Goal: Information Seeking & Learning: Learn about a topic

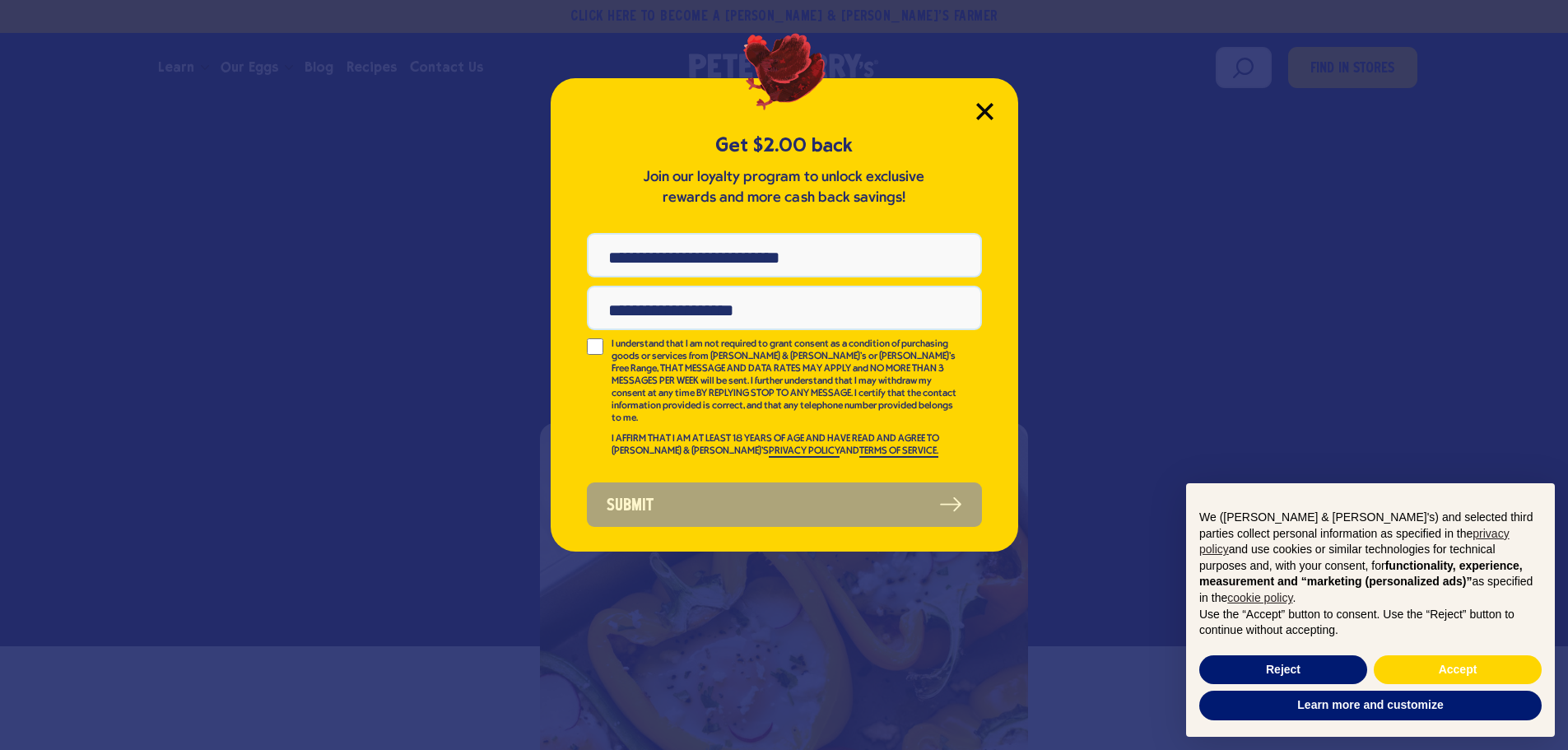
drag, startPoint x: 970, startPoint y: 115, endPoint x: 979, endPoint y: 115, distance: 9.0
click at [970, 115] on div "Get $2.00 back Join our loyalty program to unlock exclusive rewards and more ca…" at bounding box center [784, 314] width 467 height 473
click at [983, 108] on icon "Close Modal" at bounding box center [985, 111] width 17 height 17
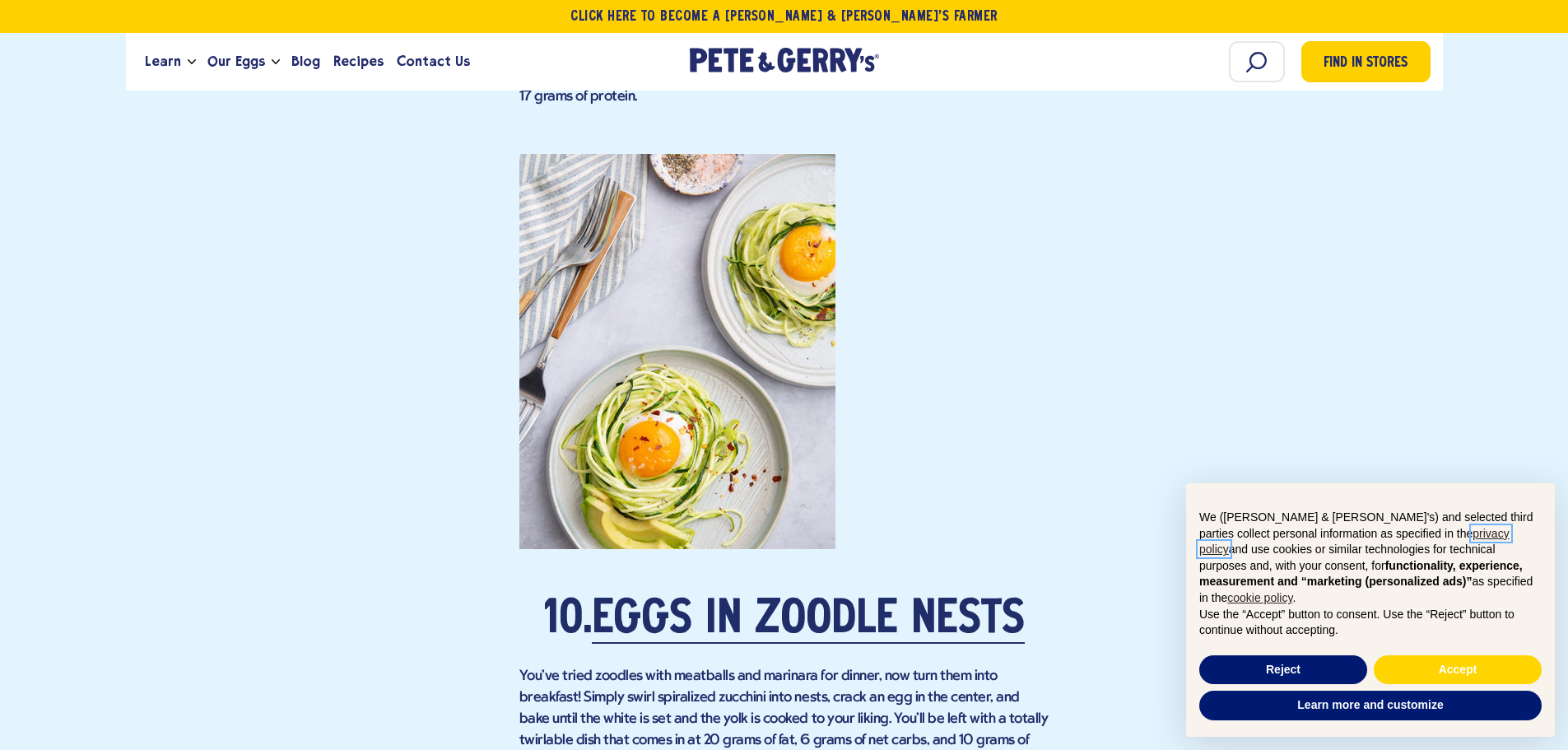
scroll to position [7410, 0]
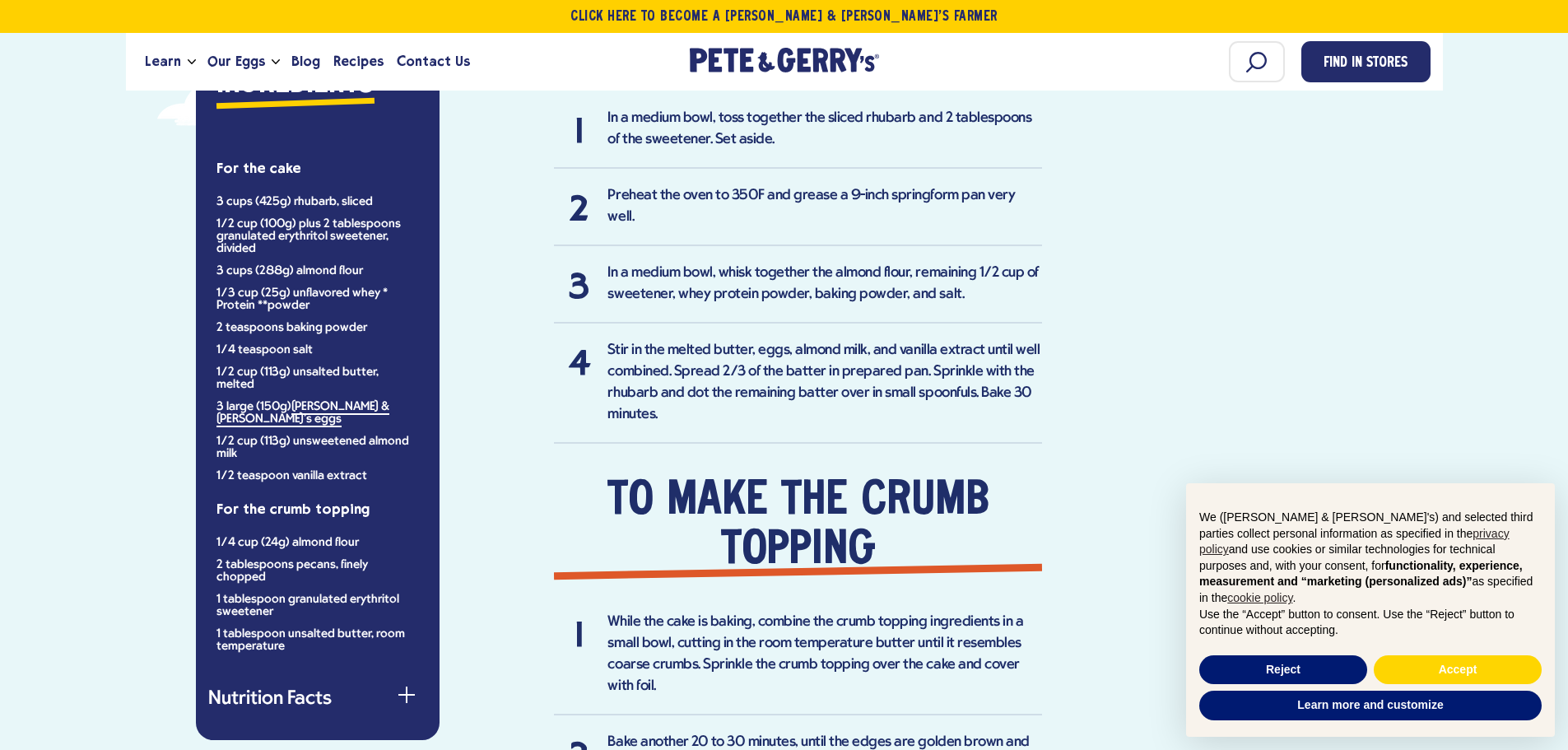
scroll to position [1318, 0]
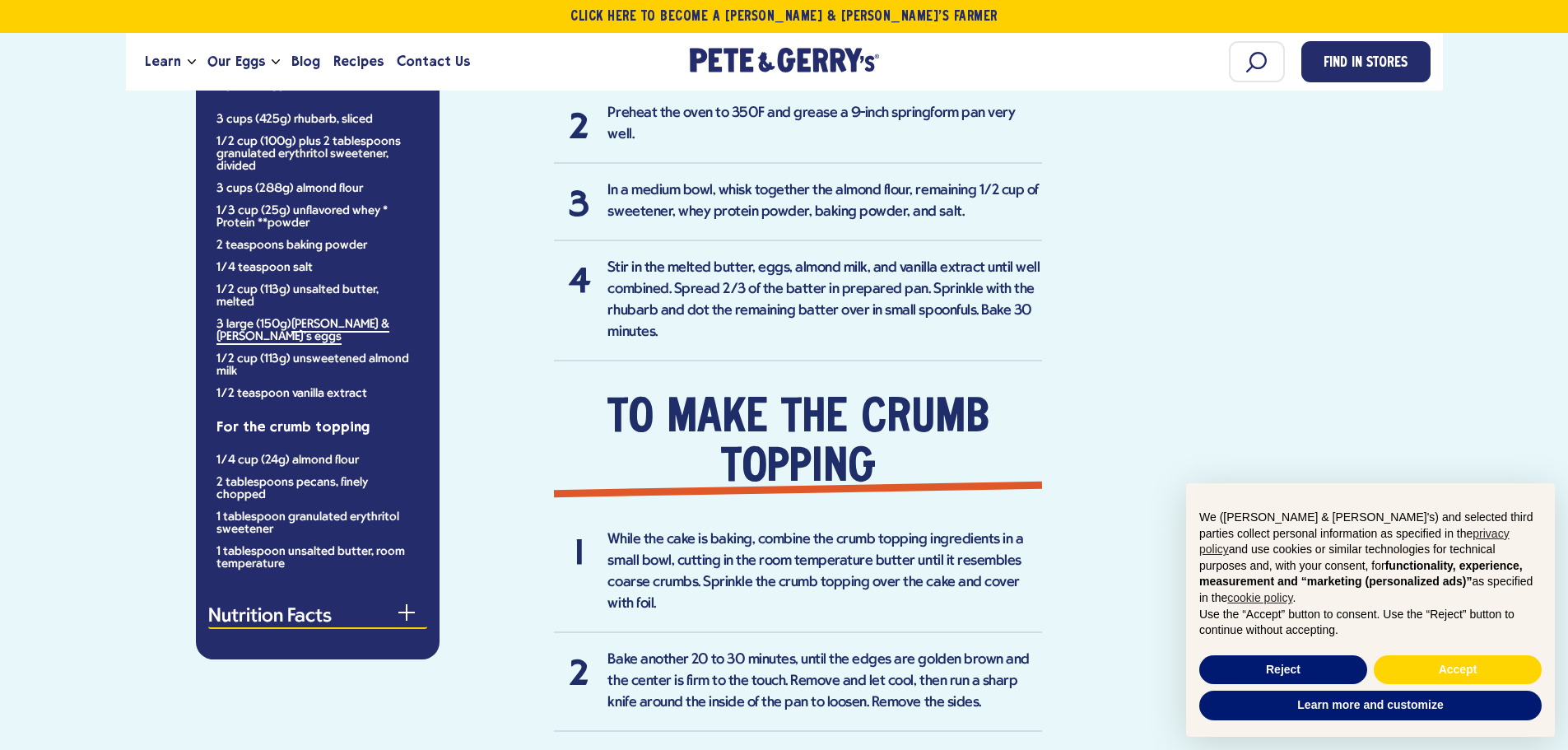
click at [285, 608] on button "Nutrition Facts" at bounding box center [318, 618] width 219 height 21
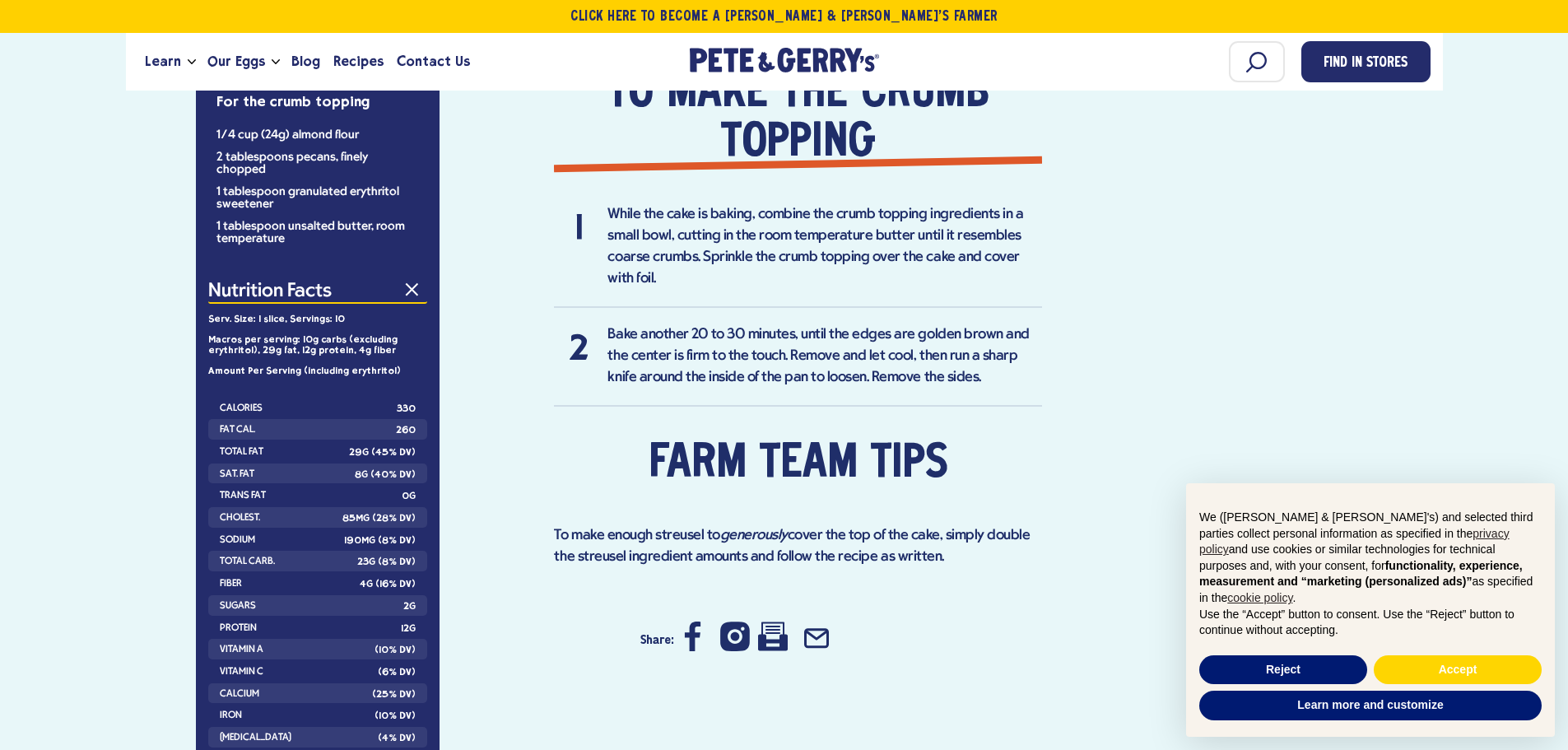
scroll to position [1647, 0]
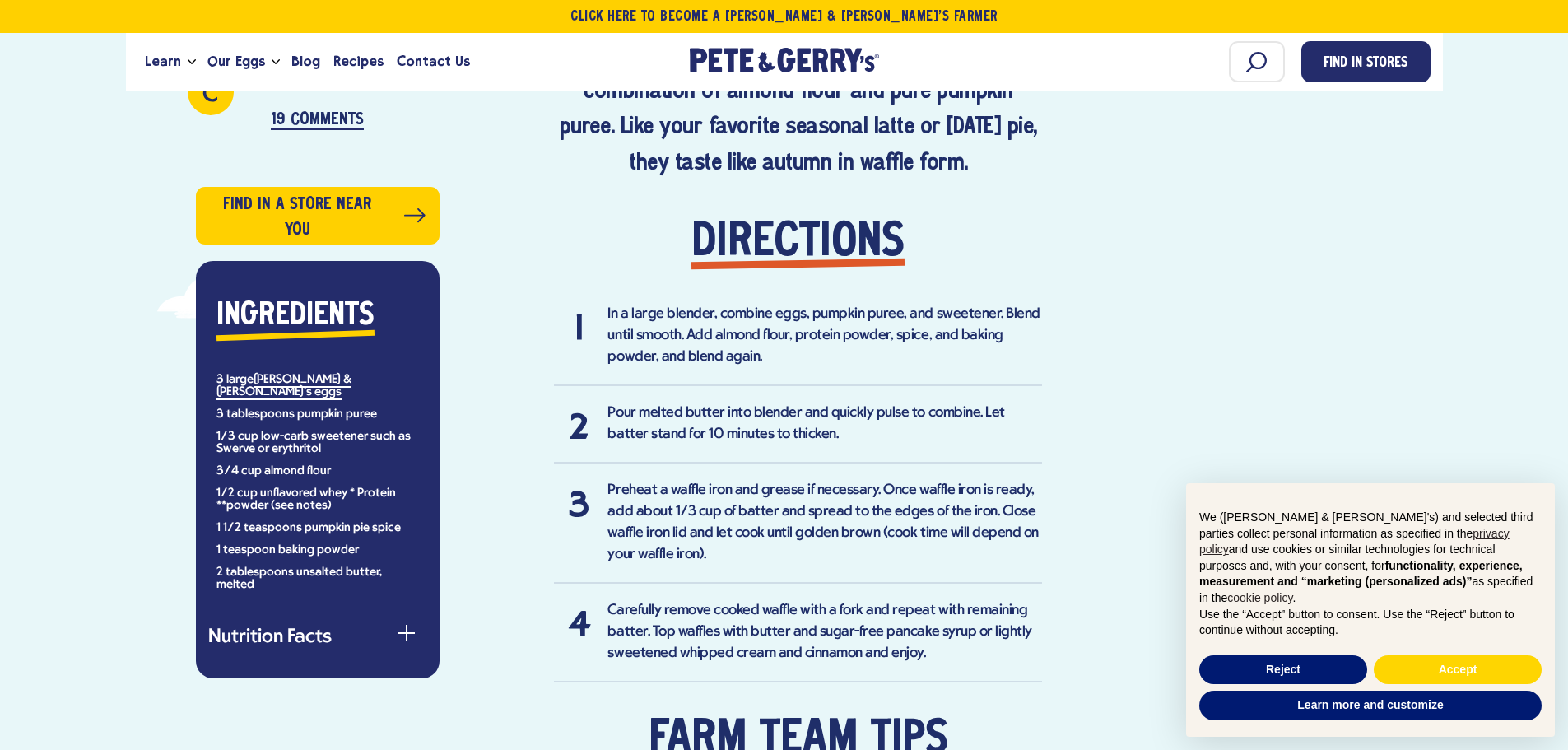
scroll to position [1153, 0]
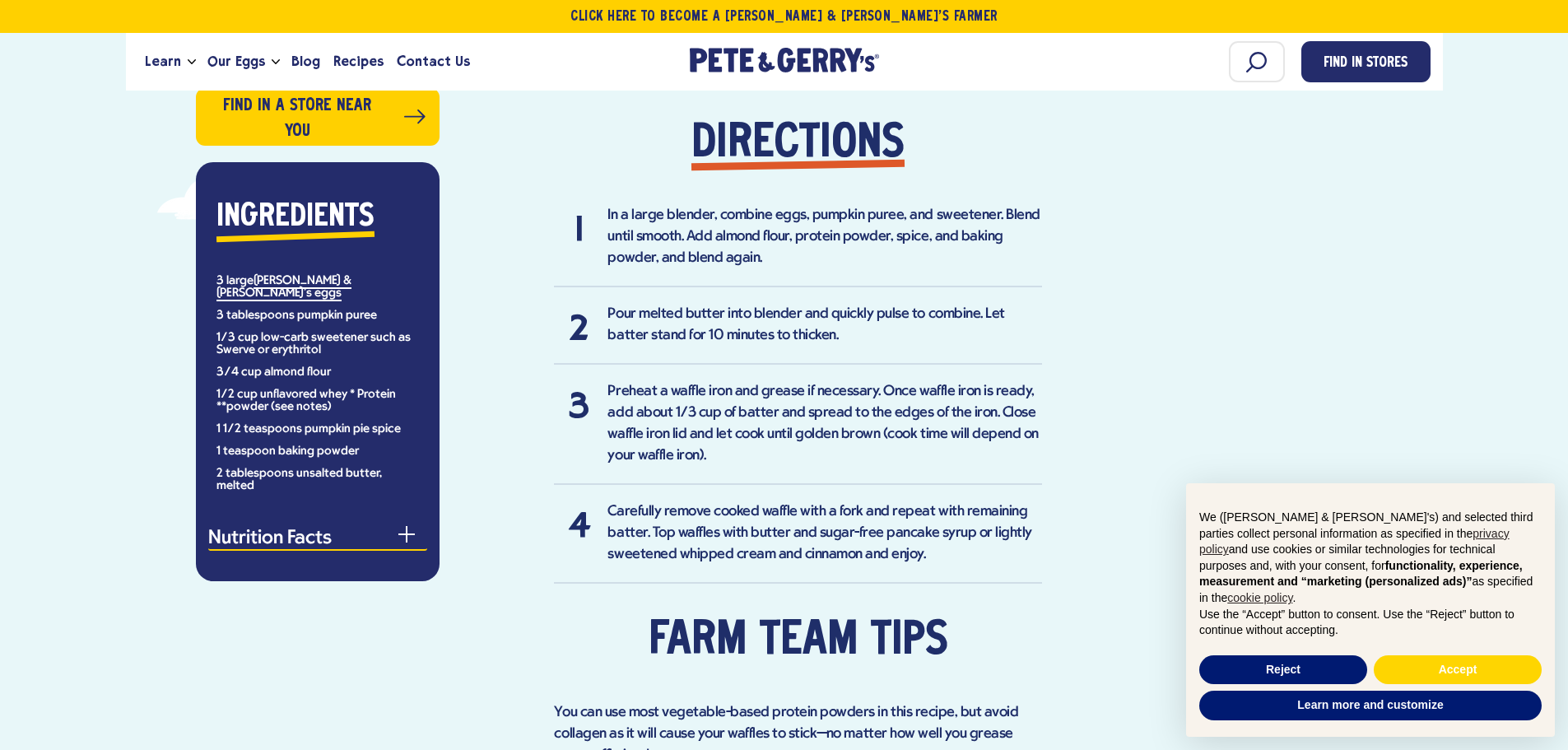
click at [296, 529] on button "Nutrition Facts" at bounding box center [318, 539] width 219 height 21
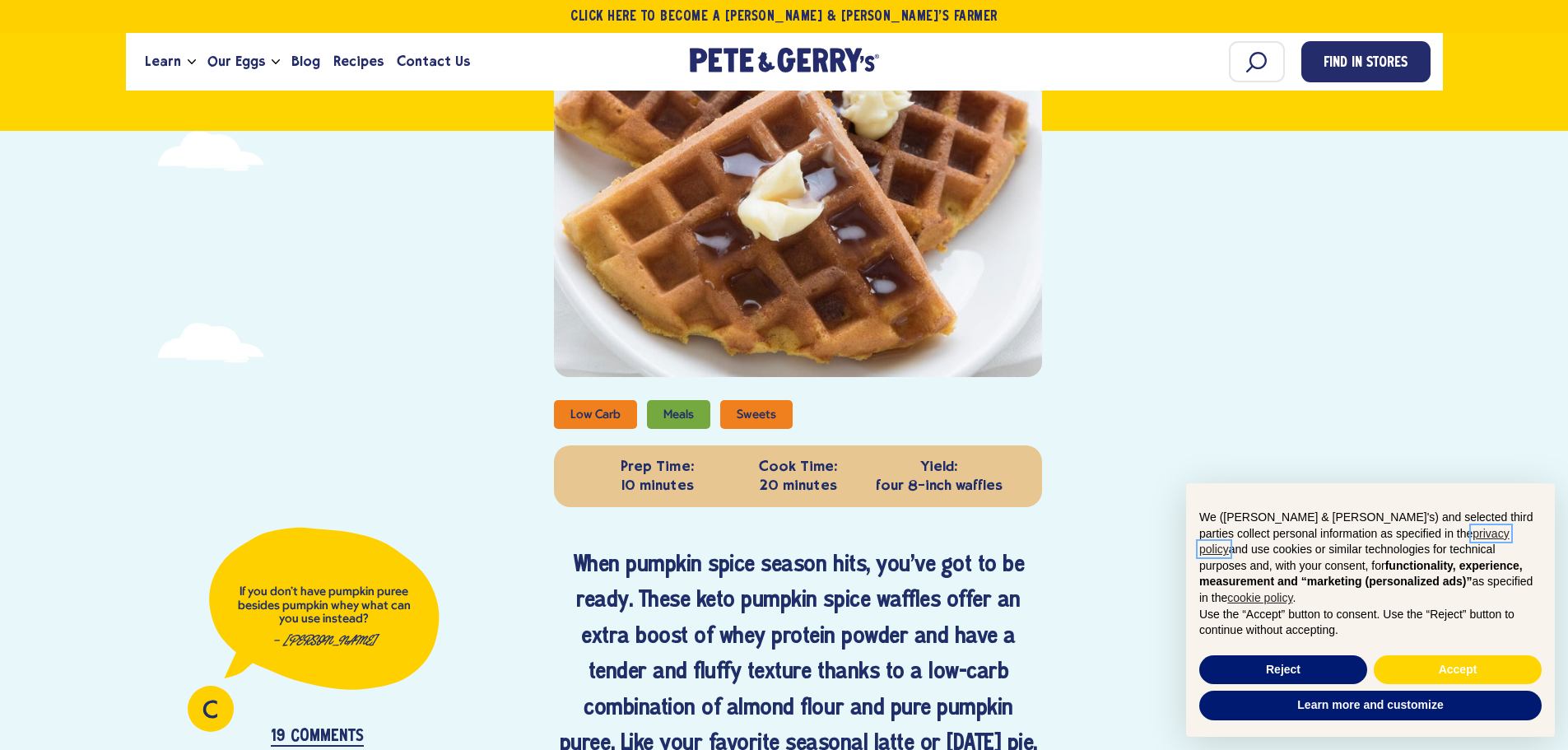
scroll to position [0, 0]
